Goal: Task Accomplishment & Management: Complete application form

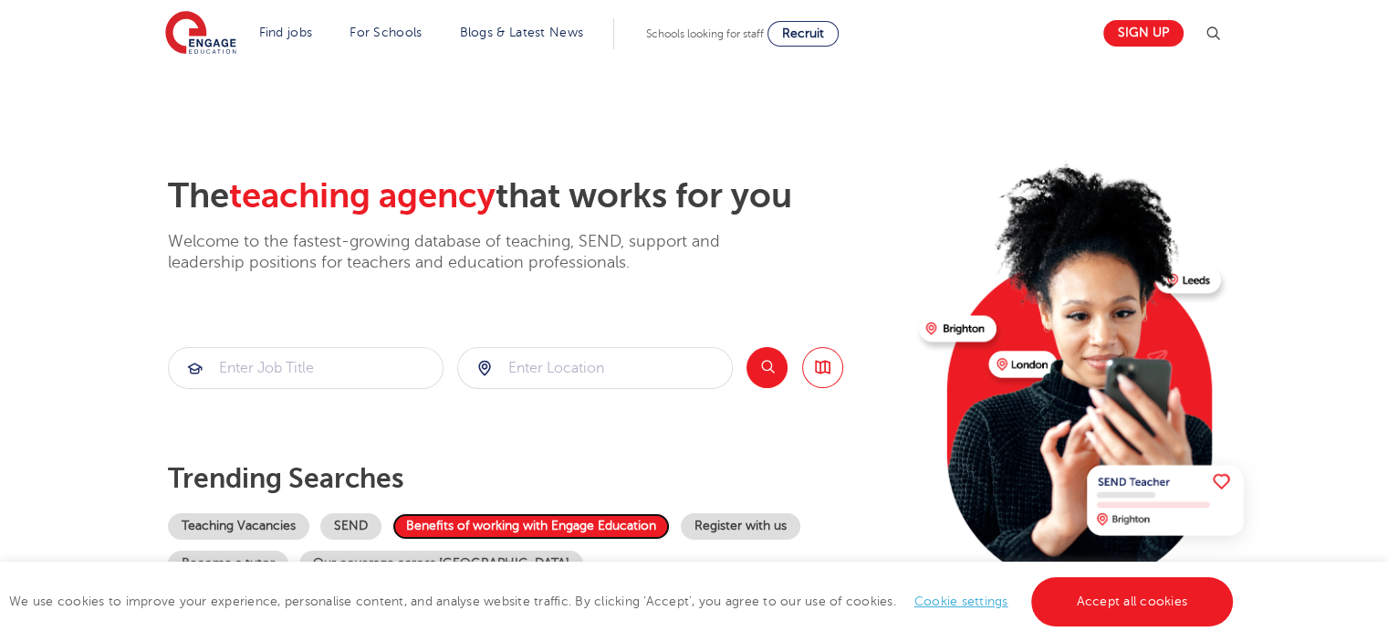
click at [575, 528] on link "Benefits of working with Engage Education" at bounding box center [530, 526] width 277 height 26
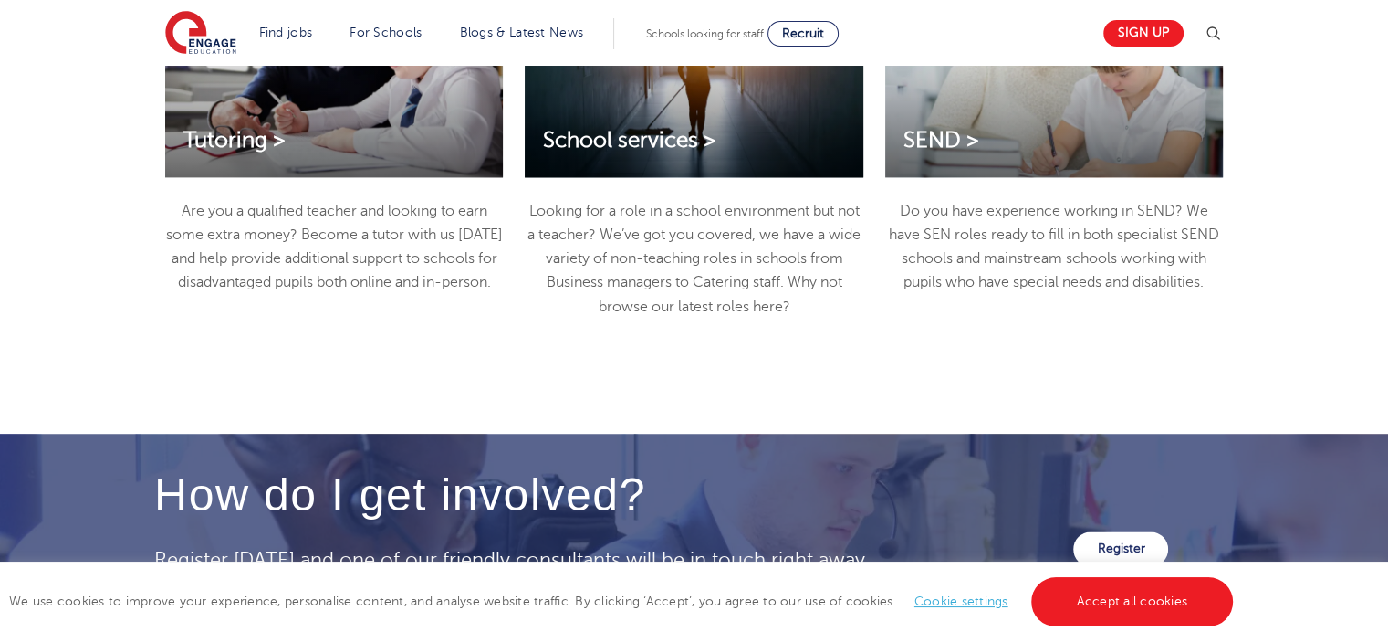
scroll to position [2701, 0]
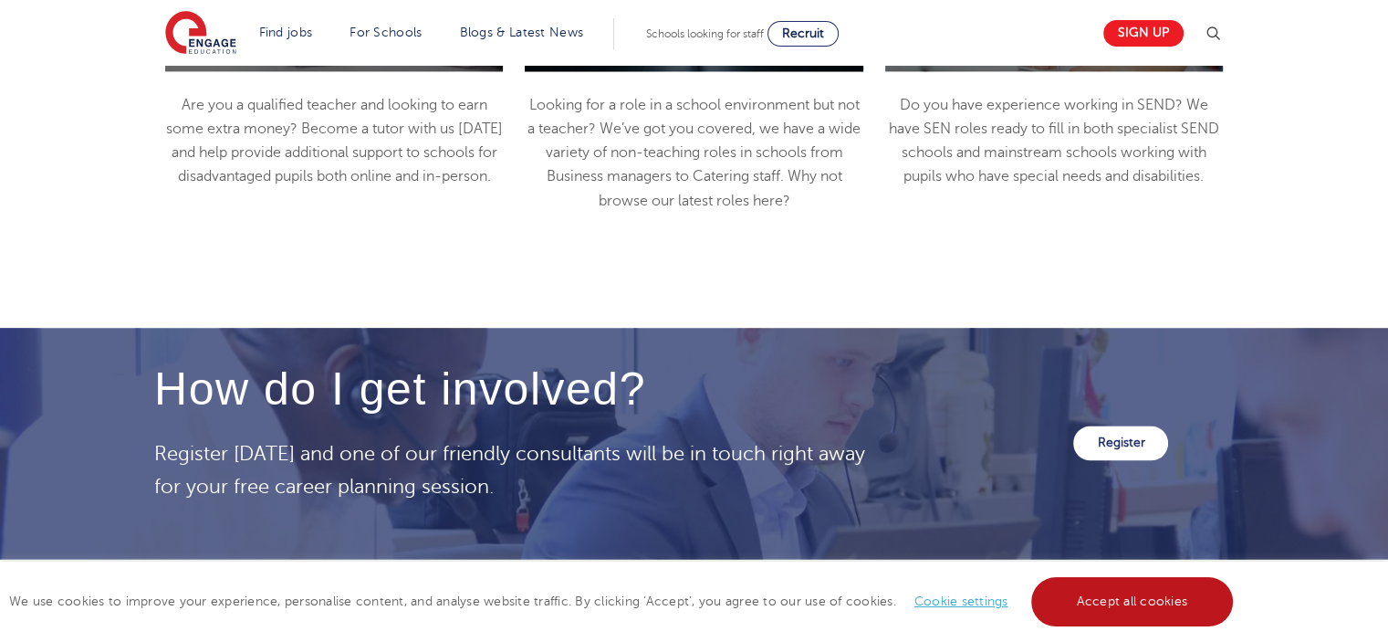
click at [1150, 587] on link "Accept all cookies" at bounding box center [1132, 601] width 203 height 49
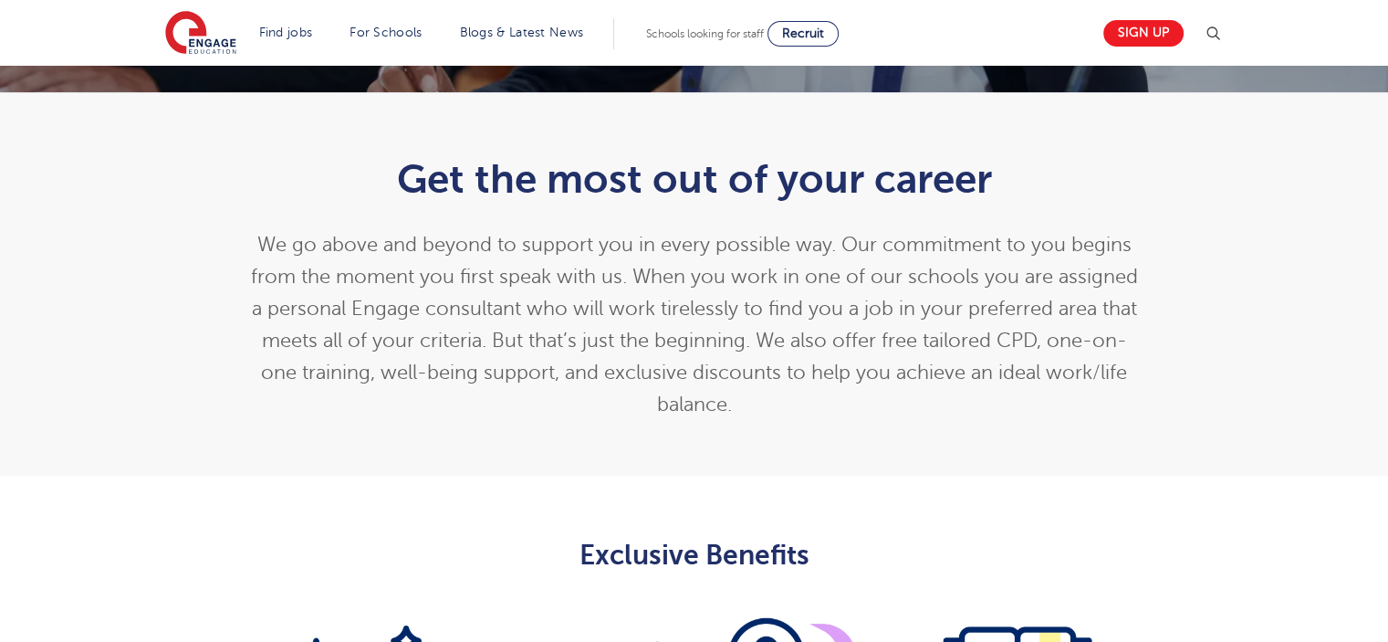
scroll to position [91, 0]
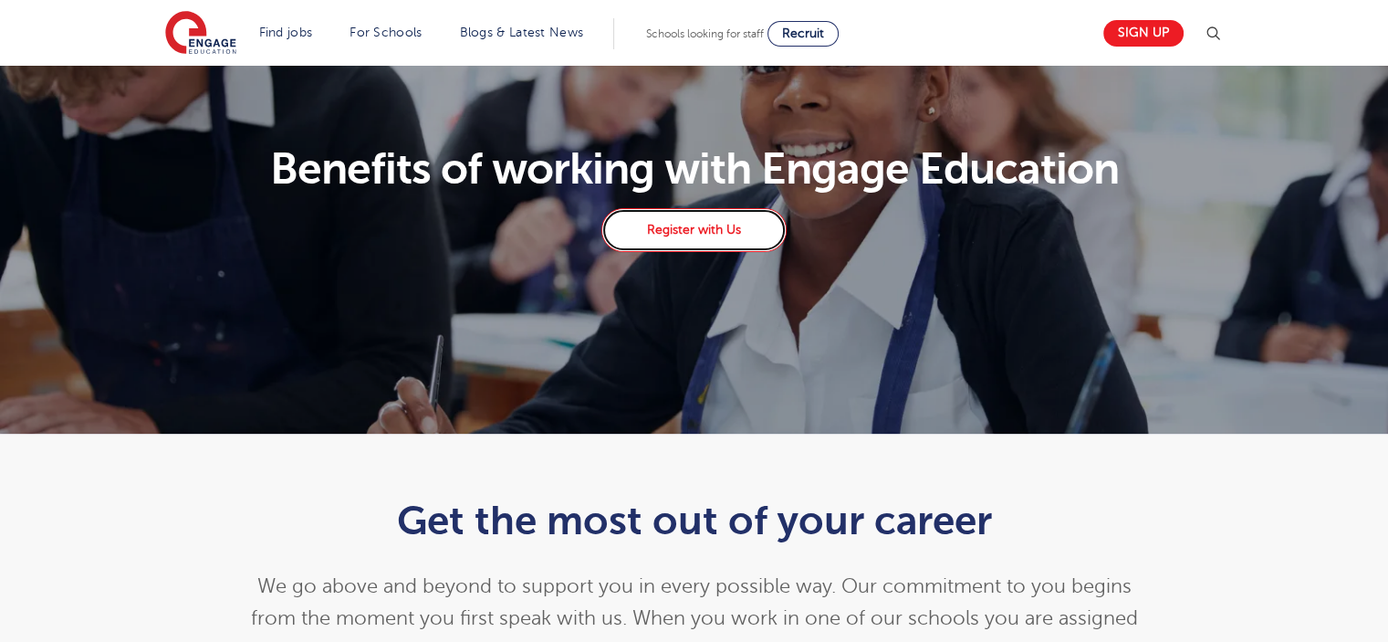
click at [726, 232] on link "Register with Us" at bounding box center [693, 230] width 184 height 44
